Goal: Navigation & Orientation: Find specific page/section

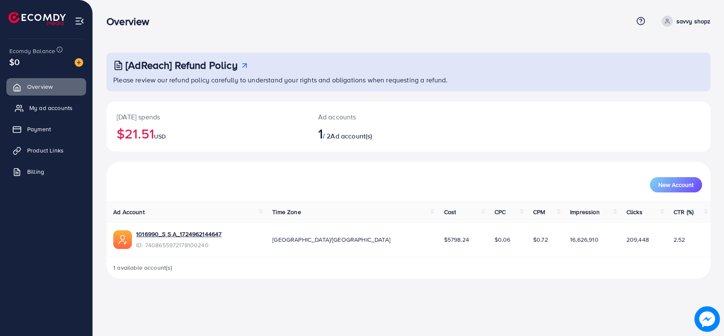
click at [45, 102] on link "My ad accounts" at bounding box center [46, 107] width 80 height 17
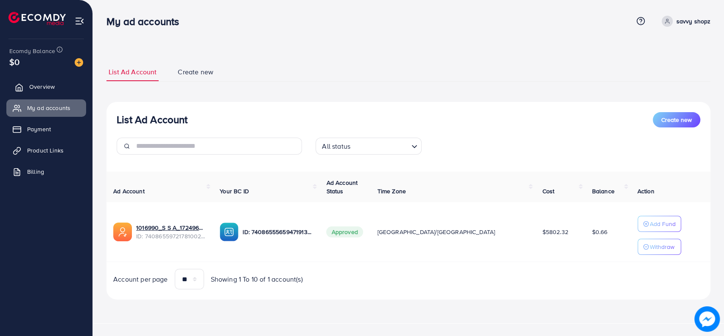
click at [37, 83] on span "Overview" at bounding box center [41, 86] width 25 height 8
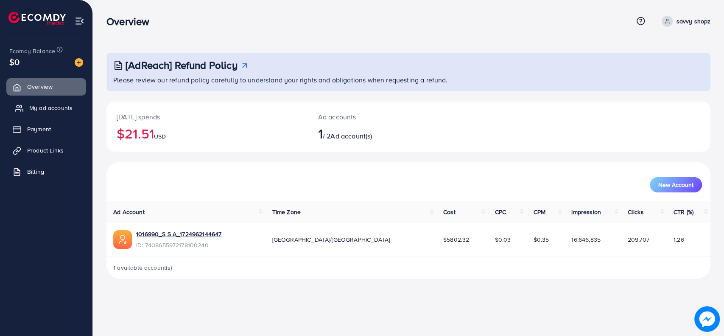
click at [51, 107] on span "My ad accounts" at bounding box center [50, 108] width 43 height 8
